Goal: Obtain resource: Obtain resource

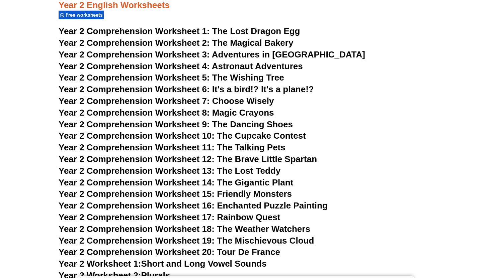
scroll to position [1716, 0]
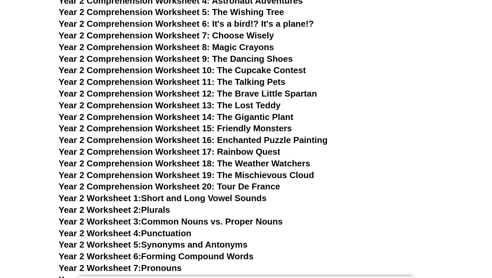
click at [243, 80] on span "Year 2 Comprehension Worksheet 11: The Talking Pets" at bounding box center [172, 82] width 227 height 10
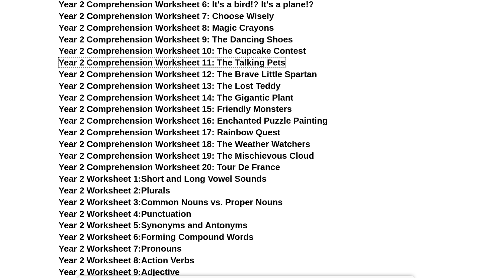
scroll to position [1734, 0]
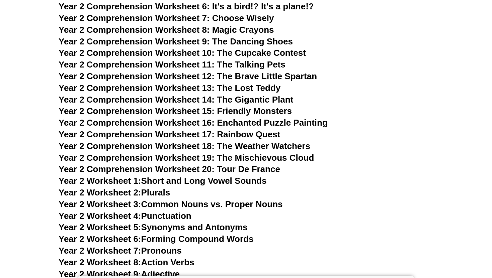
click at [263, 159] on span "Year 2 Comprehension Worksheet 19: The Mischievous Cloud" at bounding box center [186, 158] width 255 height 10
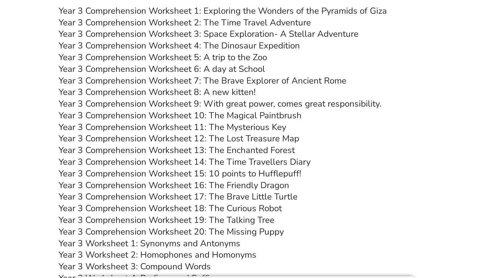
scroll to position [2272, 0]
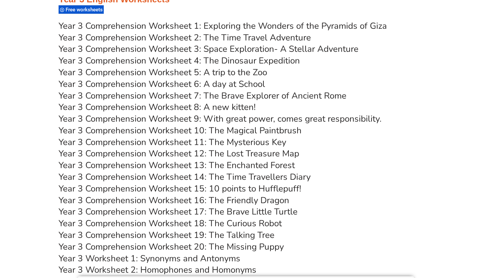
click at [262, 64] on link "Year 3 Comprehension Worksheet 4: The Dinosaur Expedition" at bounding box center [179, 61] width 241 height 12
click at [236, 107] on link "Year 3 Comprehension Worksheet 8: A new kitten!" at bounding box center [157, 107] width 197 height 12
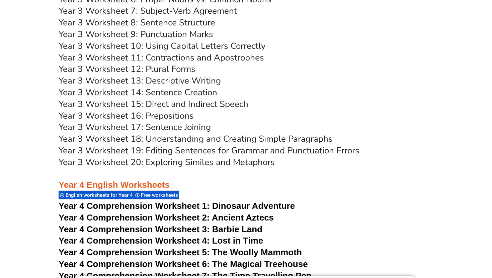
scroll to position [2589, 0]
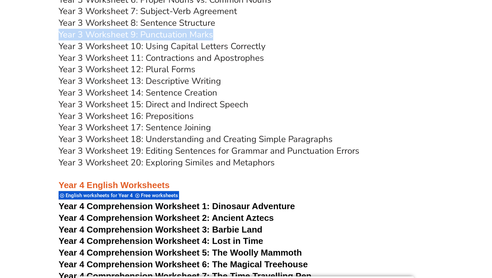
click at [193, 35] on link "Year 3 Worksheet 9: Punctuation Marks" at bounding box center [136, 35] width 155 height 12
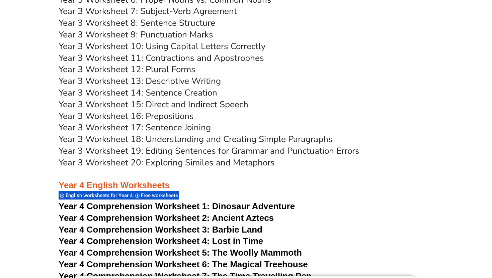
click at [274, 73] on h3 "Year 3 Worksheet 12: Plural Forms" at bounding box center [246, 69] width 375 height 11
click at [206, 94] on link "Year 3 Worksheet 14: Sentence Creation" at bounding box center [138, 93] width 159 height 12
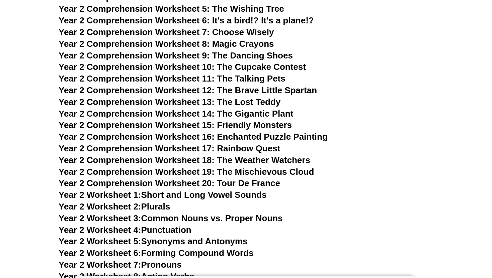
scroll to position [1719, 0]
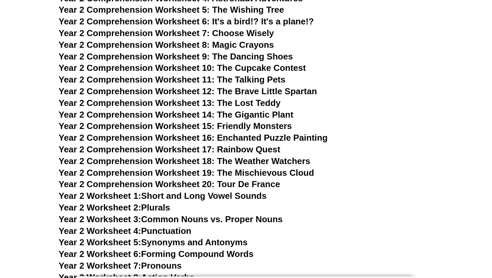
click at [241, 159] on span "Year 2 Comprehension Worksheet 18: The Weather Watchers" at bounding box center [185, 161] width 252 height 10
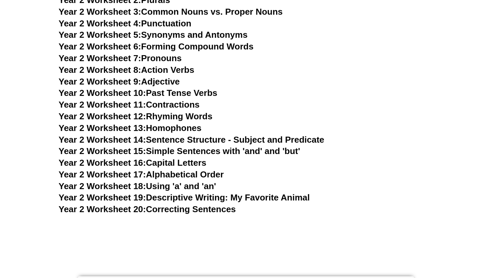
scroll to position [1923, 0]
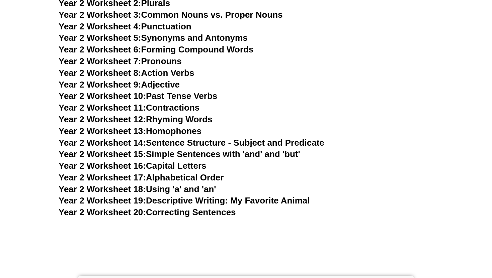
click at [203, 51] on link "Year 2 Worksheet 6: Forming Compound Words" at bounding box center [156, 49] width 195 height 10
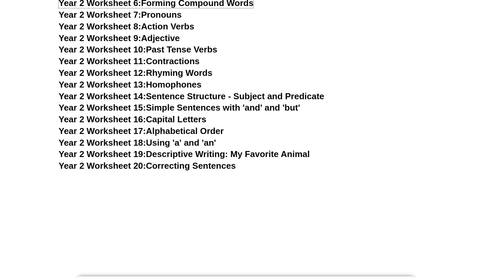
scroll to position [1971, 0]
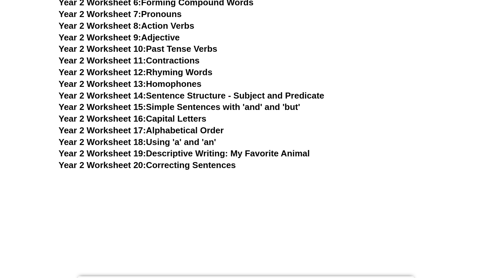
click at [257, 147] on h3 "Year 2 Worksheet 18: Using 'a' and 'an'" at bounding box center [246, 142] width 375 height 11
click at [257, 152] on link "Year 2 Worksheet 19: Descriptive Writing: My Favorite Animal" at bounding box center [184, 154] width 251 height 10
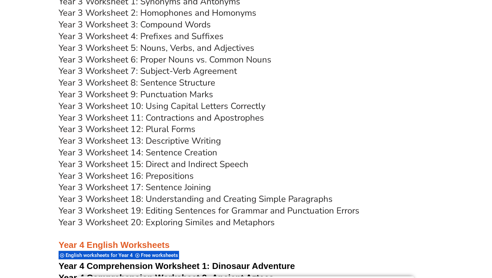
scroll to position [2539, 0]
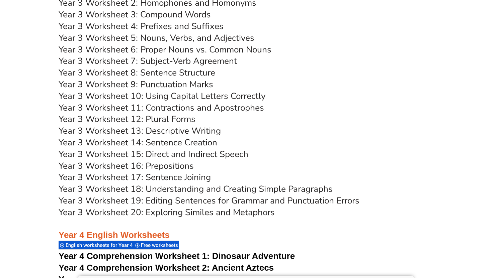
click at [206, 98] on link "Year 3 Worksheet 10: Using Capital Letters Correctly" at bounding box center [162, 96] width 207 height 12
